Goal: Entertainment & Leisure: Consume media (video, audio)

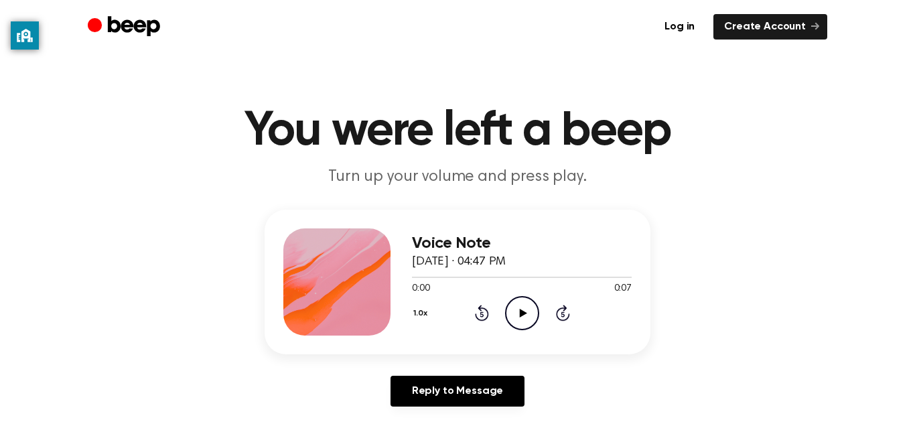
click at [524, 321] on icon "Play Audio" at bounding box center [522, 313] width 34 height 34
click at [212, 135] on h1 "You were left a beep" at bounding box center [458, 131] width 686 height 48
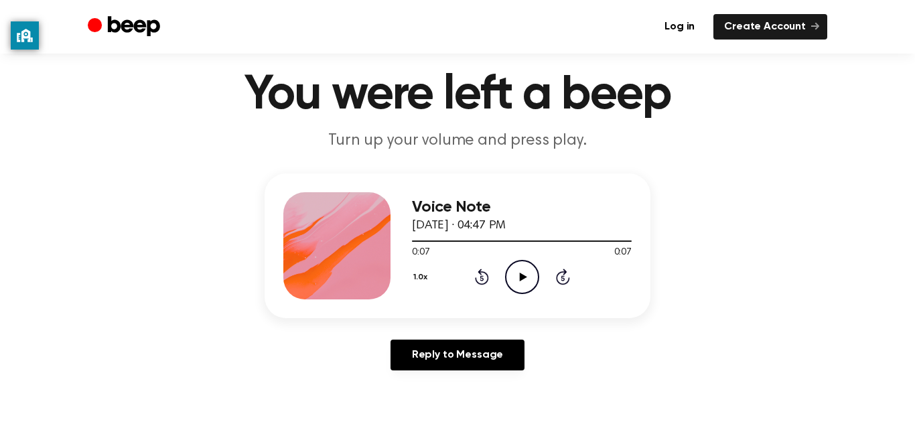
scroll to position [30, 0]
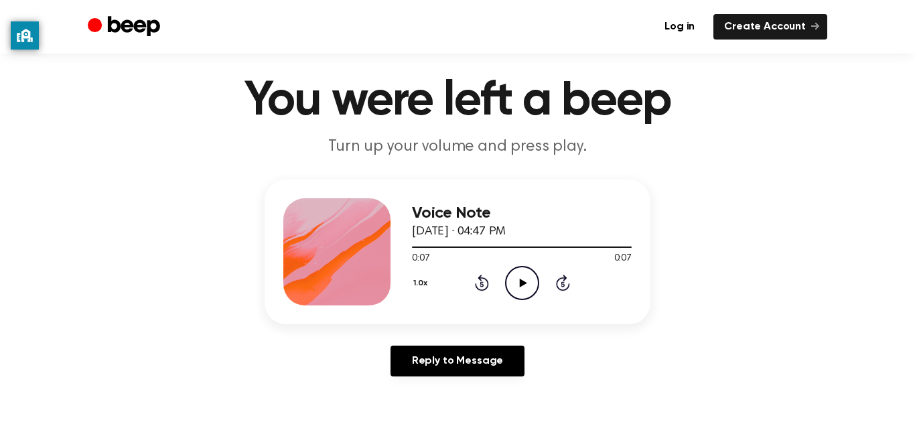
click at [563, 284] on icon at bounding box center [562, 284] width 3 height 5
click at [482, 284] on icon at bounding box center [481, 284] width 3 height 5
click at [525, 283] on icon at bounding box center [522, 283] width 7 height 9
click at [751, 177] on main "You were left a beep Turn up your volume and press play. Voice Note August 23, …" at bounding box center [457, 383] width 915 height 826
click at [35, 196] on div "Voice Note August 23, 2023 · 04:47 PM 0:07 0:07 Your browser does not support t…" at bounding box center [457, 283] width 883 height 208
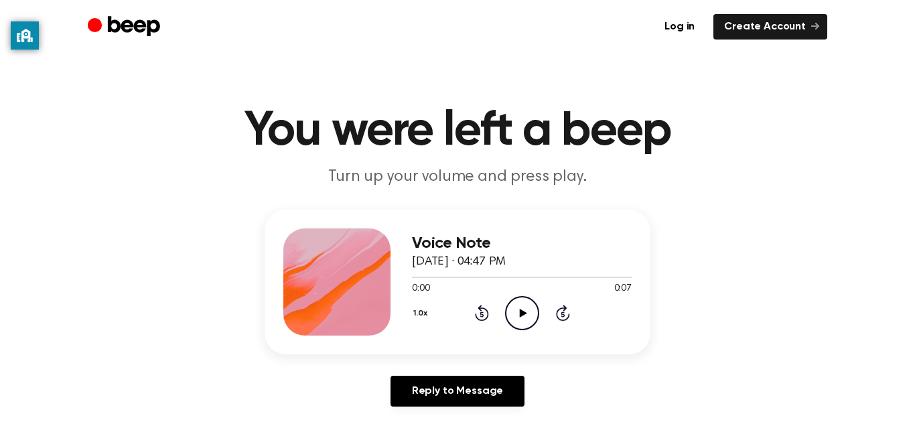
click at [518, 309] on icon "Play Audio" at bounding box center [522, 313] width 34 height 34
click at [534, 300] on icon "Play Audio" at bounding box center [522, 313] width 34 height 34
click at [521, 307] on icon "Play Audio" at bounding box center [522, 313] width 34 height 34
click at [524, 304] on icon "Play Audio" at bounding box center [522, 313] width 34 height 34
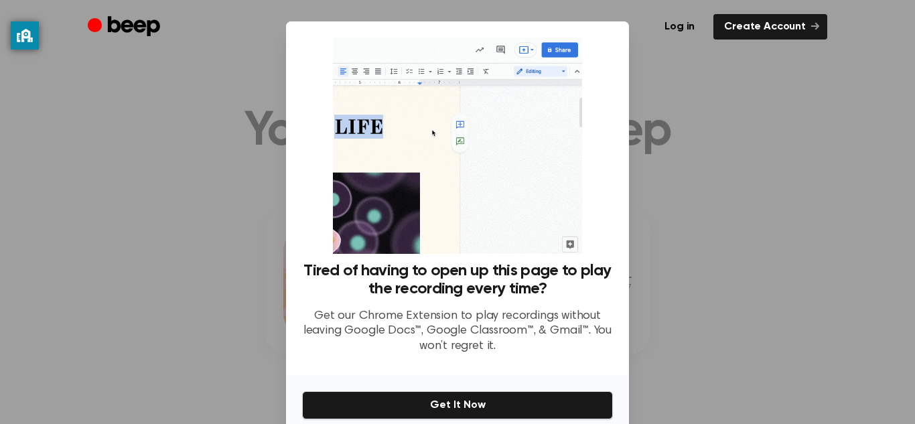
click at [701, 80] on div at bounding box center [457, 212] width 915 height 424
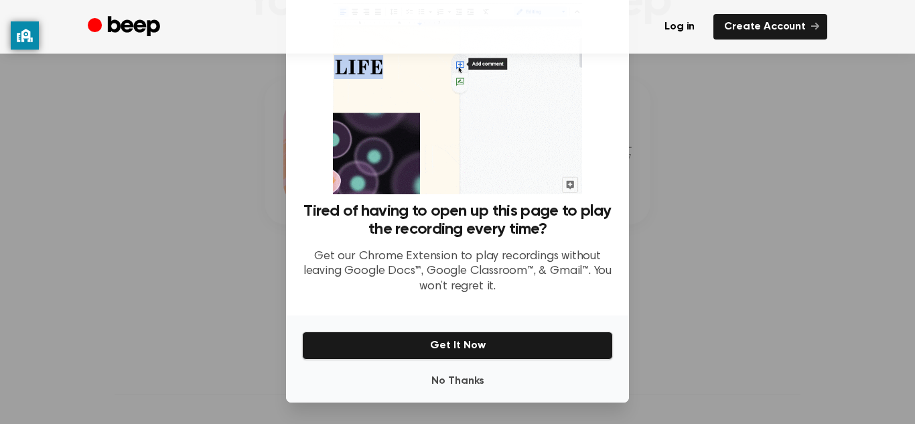
scroll to position [60, 0]
click at [465, 380] on button "No Thanks" at bounding box center [457, 381] width 311 height 27
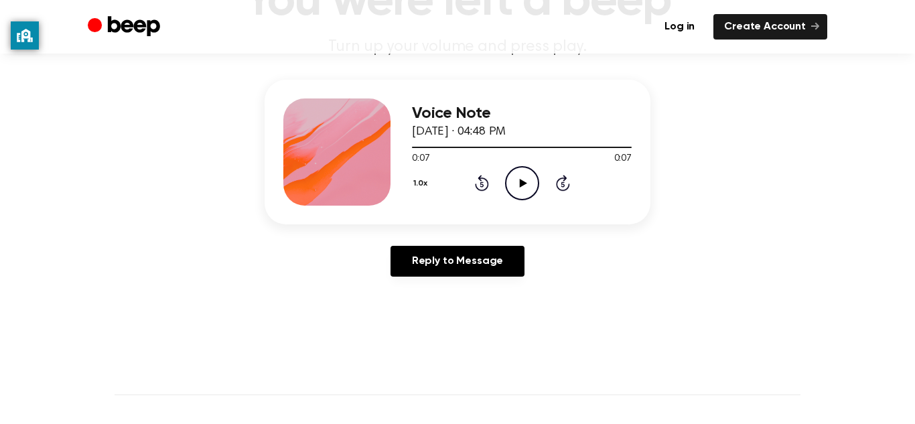
click at [516, 185] on icon "Play Audio" at bounding box center [522, 183] width 34 height 34
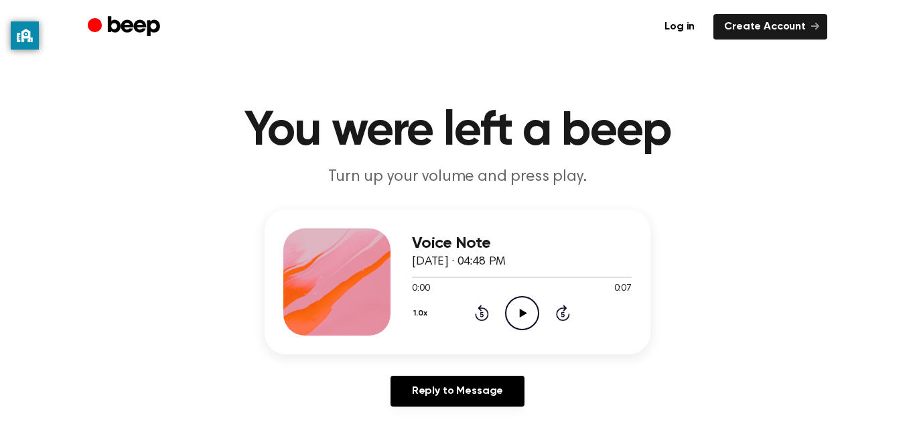
click at [520, 308] on icon "Play Audio" at bounding box center [522, 313] width 34 height 34
click at [528, 311] on icon "Play Audio" at bounding box center [522, 313] width 34 height 34
click at [522, 314] on icon at bounding box center [522, 313] width 7 height 9
click at [516, 315] on icon "Play Audio" at bounding box center [522, 313] width 34 height 34
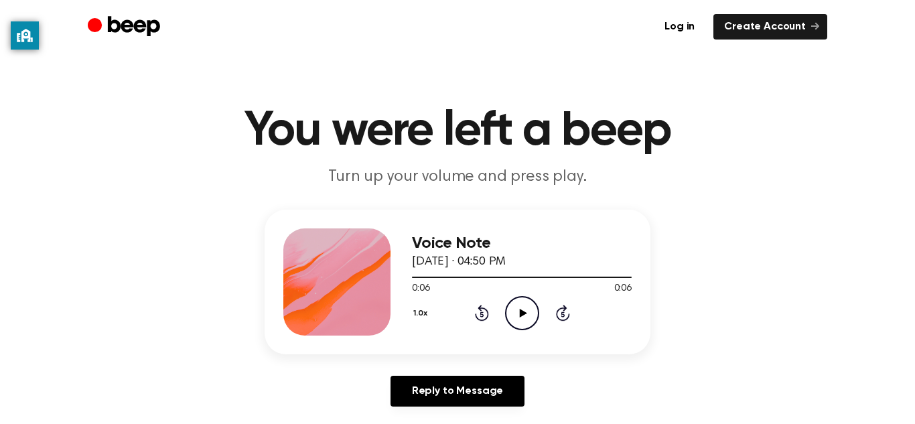
click at [516, 315] on icon "Play Audio" at bounding box center [522, 313] width 34 height 34
click at [525, 313] on icon at bounding box center [522, 313] width 7 height 9
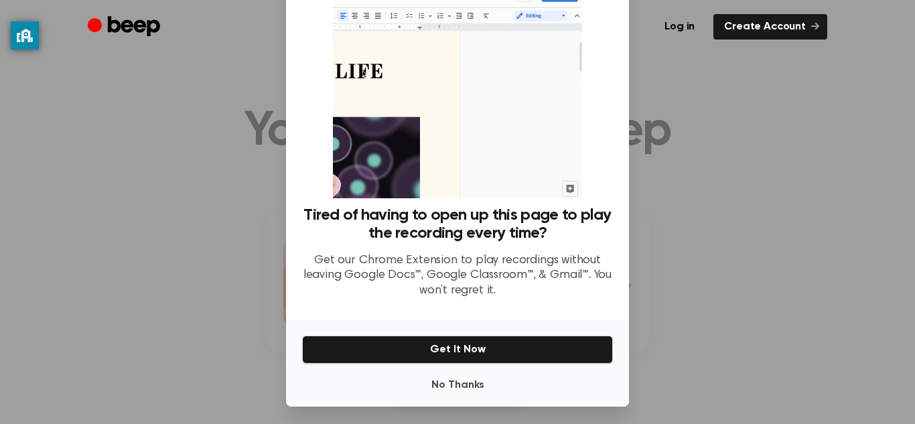
scroll to position [60, 0]
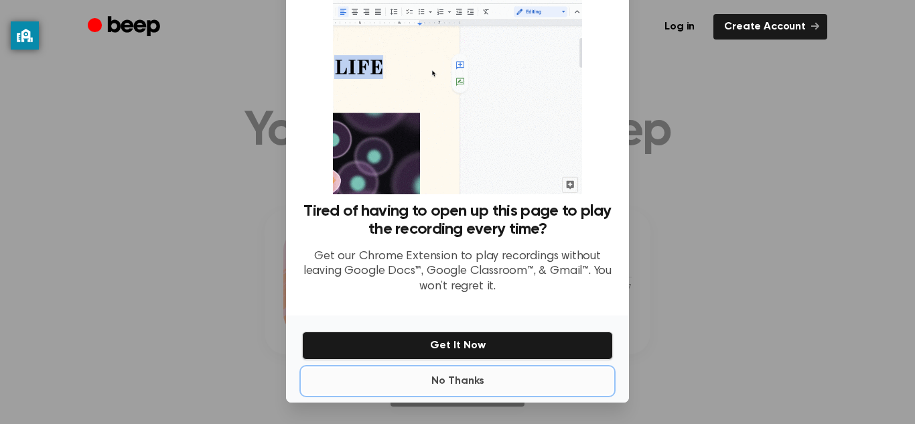
click at [517, 379] on button "No Thanks" at bounding box center [457, 381] width 311 height 27
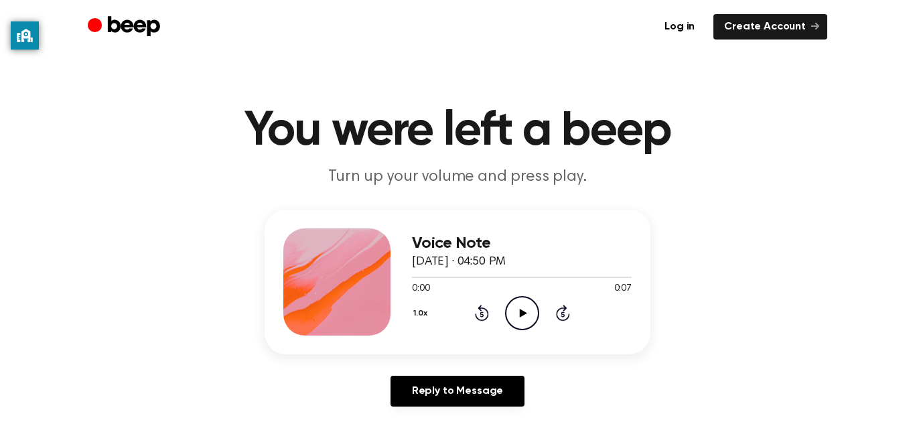
click at [524, 320] on icon "Play Audio" at bounding box center [522, 313] width 34 height 34
click at [528, 325] on icon "Play Audio" at bounding box center [522, 313] width 34 height 34
click at [534, 319] on icon "Play Audio" at bounding box center [522, 313] width 34 height 34
click at [530, 309] on icon "Play Audio" at bounding box center [522, 313] width 34 height 34
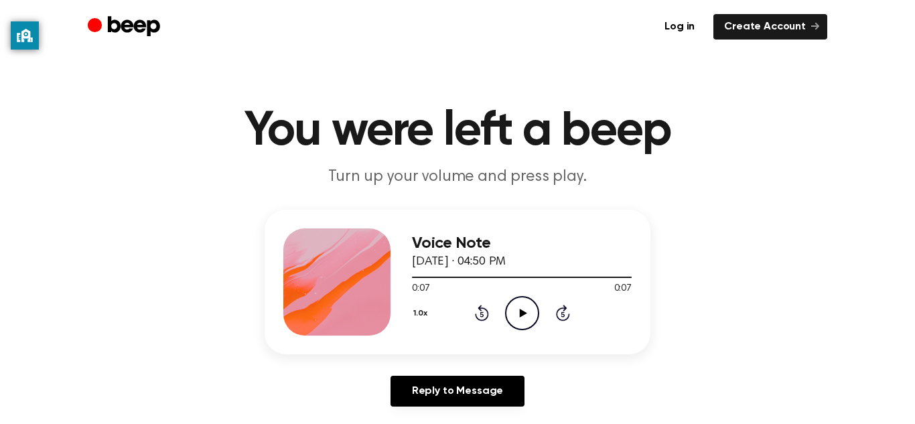
click at [530, 309] on icon "Play Audio" at bounding box center [522, 313] width 34 height 34
click at [518, 311] on icon "Play Audio" at bounding box center [522, 313] width 34 height 34
click at [525, 308] on icon "Play Audio" at bounding box center [522, 313] width 34 height 34
click at [520, 313] on icon at bounding box center [522, 313] width 7 height 9
click at [522, 307] on icon "Play Audio" at bounding box center [522, 313] width 34 height 34
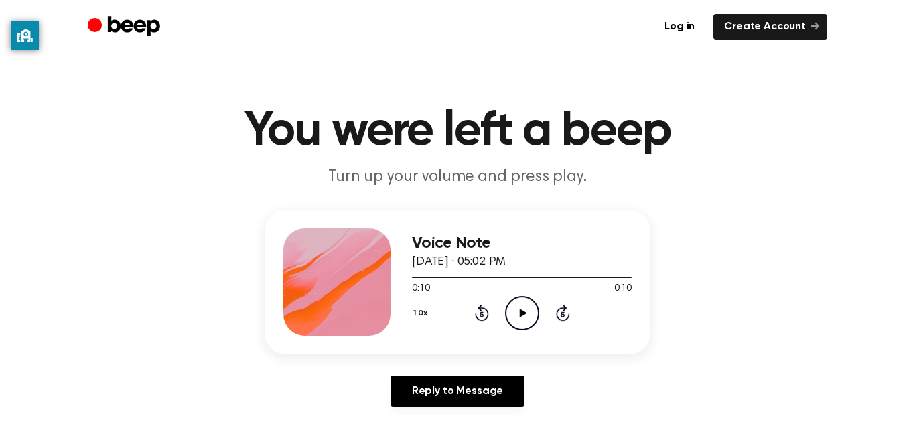
click at [530, 309] on icon "Play Audio" at bounding box center [522, 313] width 34 height 34
click at [518, 309] on icon "Play Audio" at bounding box center [522, 313] width 34 height 34
click at [527, 307] on icon "Play Audio" at bounding box center [522, 313] width 34 height 34
